Goal: Find contact information: Find contact information

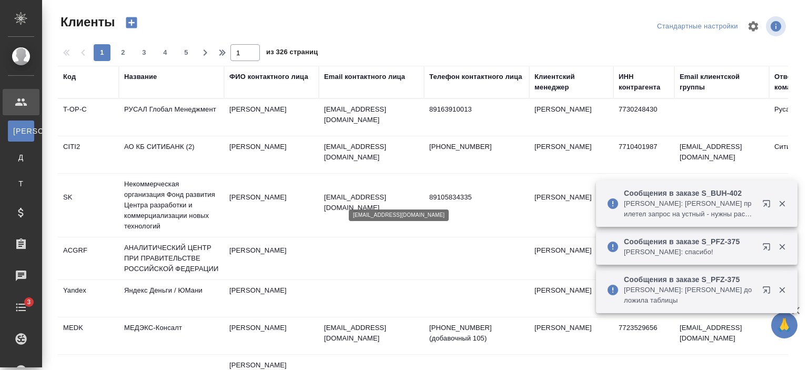
select select "RU"
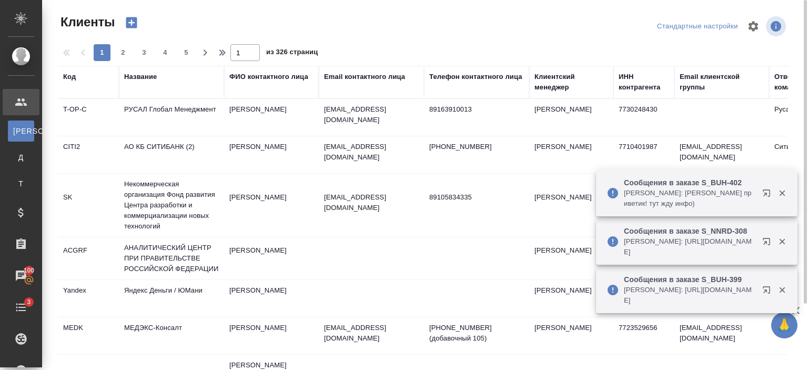
click at [144, 77] on div "Название" at bounding box center [140, 77] width 33 height 11
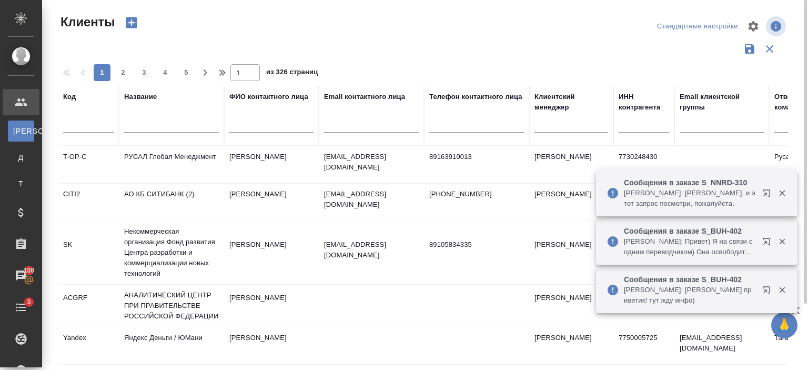
click at [168, 132] on input "text" at bounding box center [171, 125] width 95 height 13
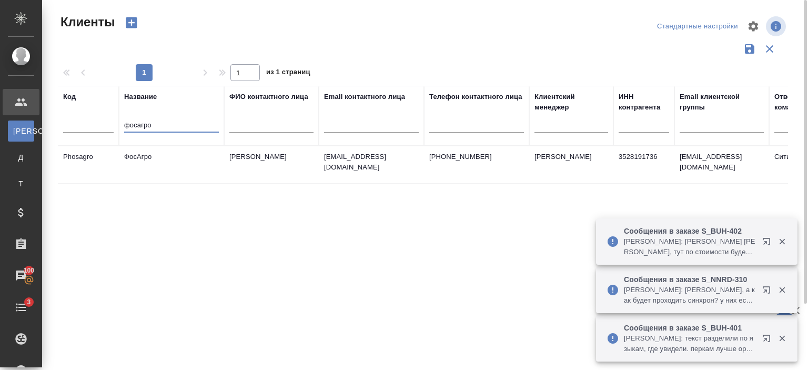
type input "фосагро"
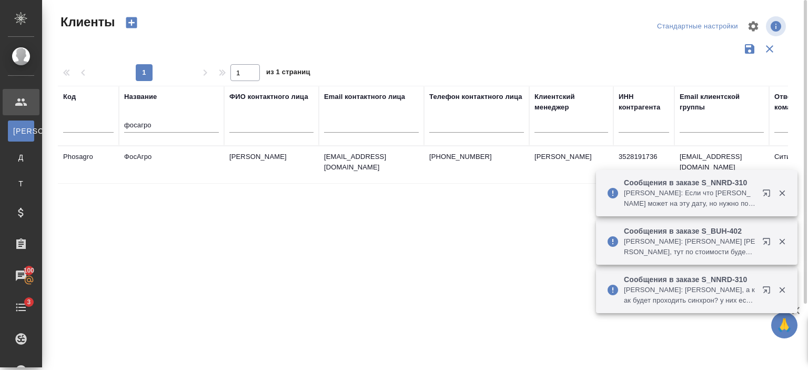
click at [173, 154] on td "ФосАгро" at bounding box center [171, 164] width 105 height 37
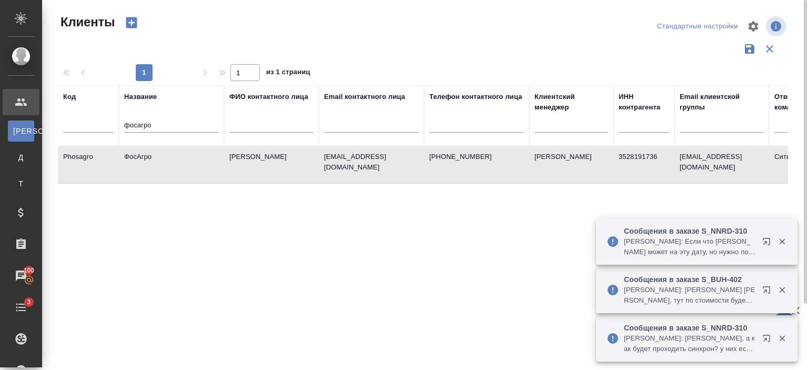
click at [173, 154] on td "ФосАгро" at bounding box center [171, 164] width 105 height 37
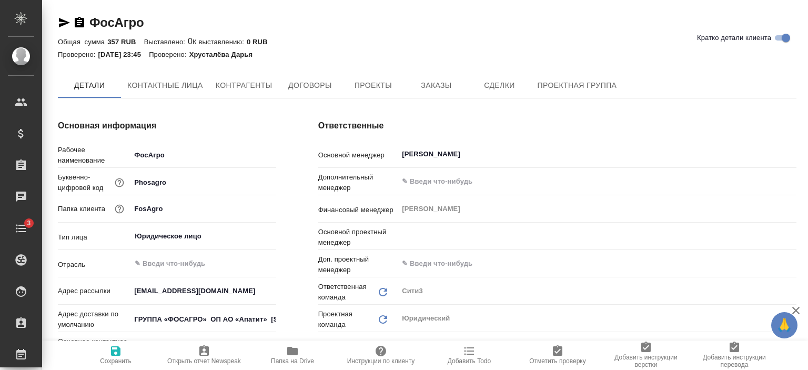
type textarea "x"
type input "Коротина Анастасия"
type textarea "x"
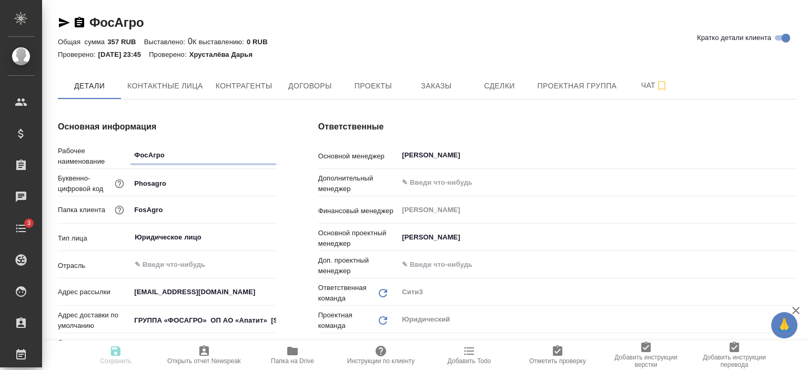
type textarea "x"
click at [431, 80] on span "Заказы" at bounding box center [436, 85] width 50 height 13
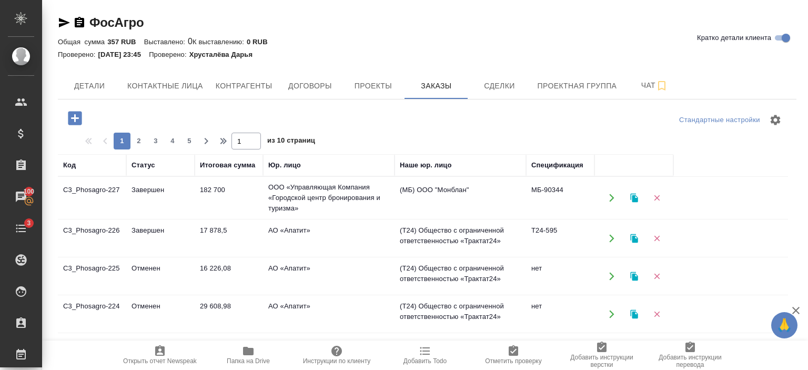
click at [160, 360] on span "Открыть отчет Newspeak" at bounding box center [160, 360] width 74 height 7
click at [246, 207] on td "182 700" at bounding box center [229, 197] width 68 height 37
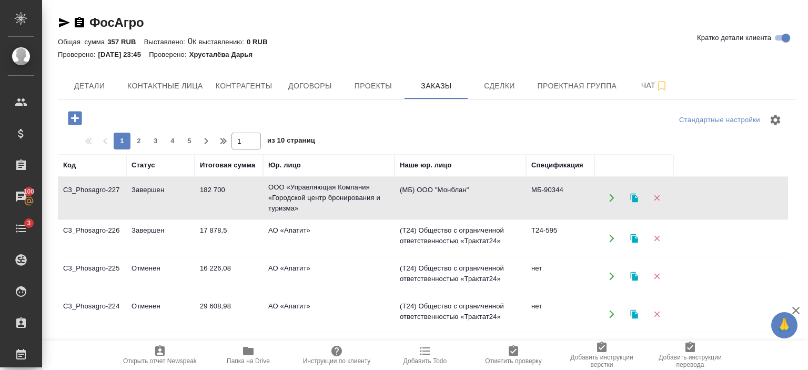
click at [246, 207] on td "182 700" at bounding box center [229, 197] width 68 height 37
click at [168, 87] on span "Контактные лица" at bounding box center [165, 85] width 76 height 13
select select "RU"
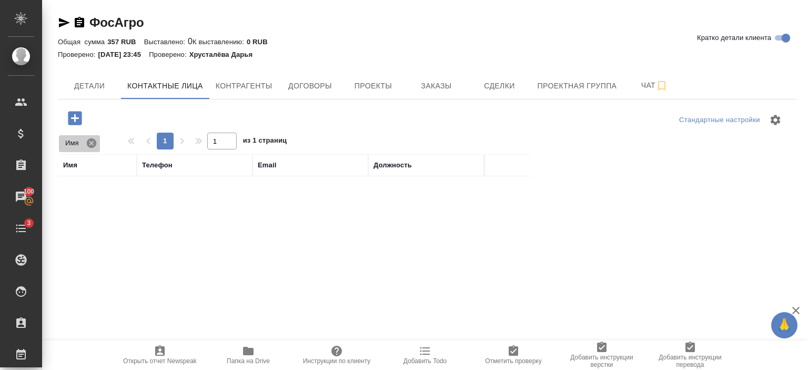
click at [87, 146] on icon at bounding box center [92, 143] width 12 height 12
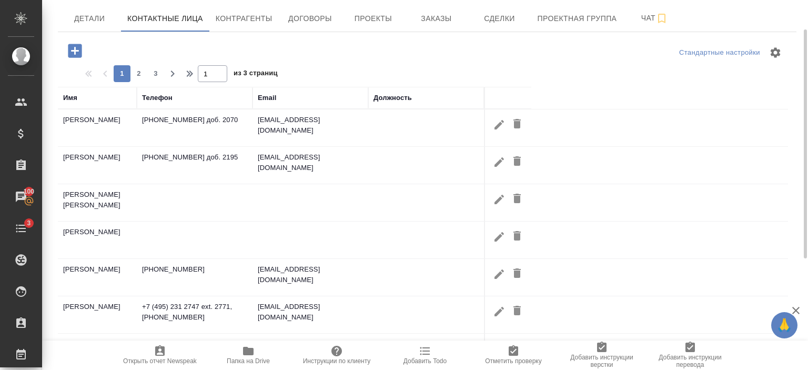
scroll to position [69, 0]
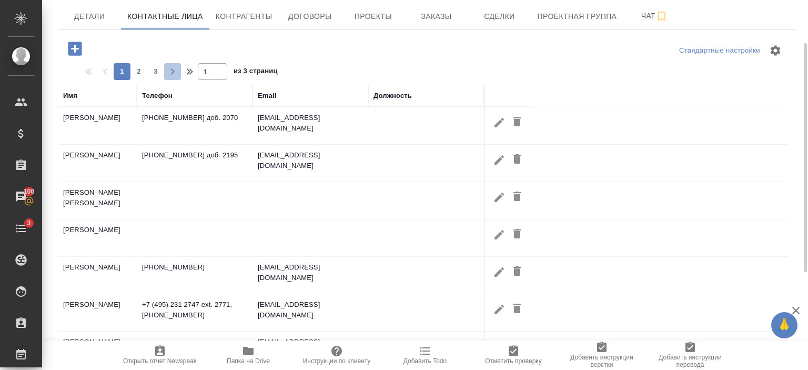
click at [176, 70] on icon "button" at bounding box center [172, 71] width 13 height 13
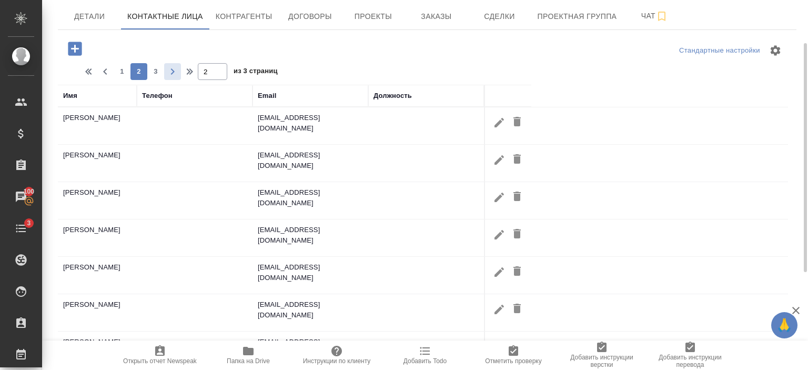
click at [176, 70] on icon "button" at bounding box center [172, 71] width 13 height 13
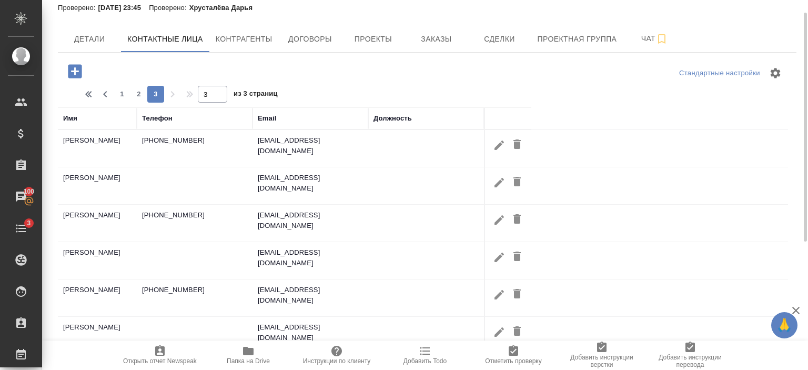
scroll to position [37, 0]
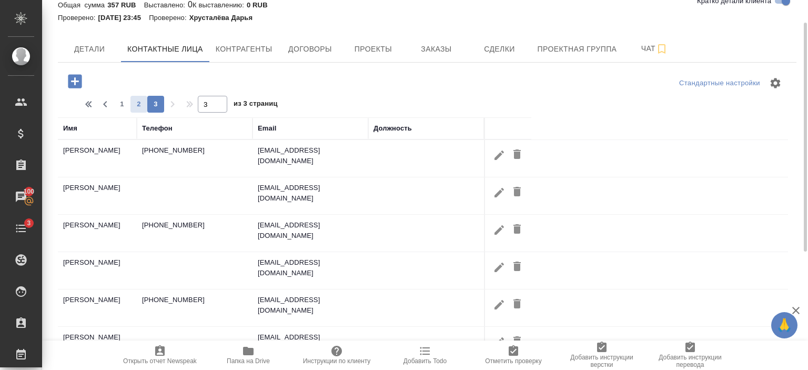
click at [136, 102] on span "2" at bounding box center [138, 104] width 17 height 11
type input "2"
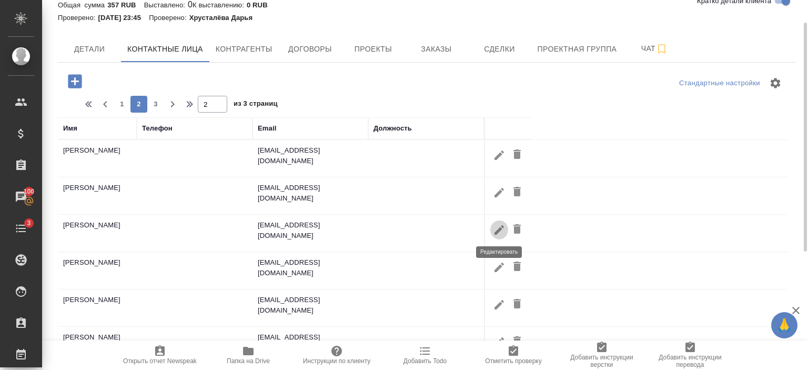
click at [501, 230] on icon "button" at bounding box center [499, 230] width 13 height 13
type input "Анна"
type input "Шахина"
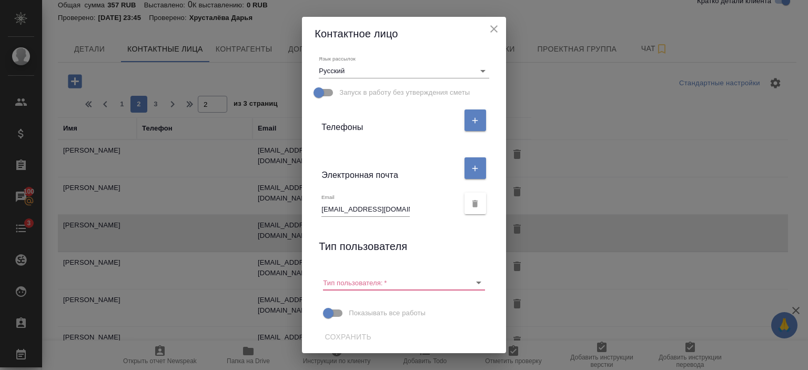
scroll to position [196, 0]
drag, startPoint x: 317, startPoint y: 208, endPoint x: 406, endPoint y: 207, distance: 88.9
click at [406, 207] on div "Email AShakhina@phosagro.ru" at bounding box center [389, 203] width 137 height 23
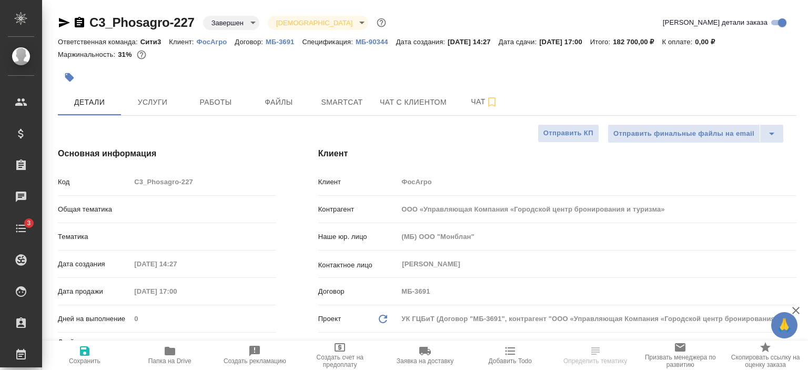
select select "RU"
type textarea "x"
